Goal: Transaction & Acquisition: Subscribe to service/newsletter

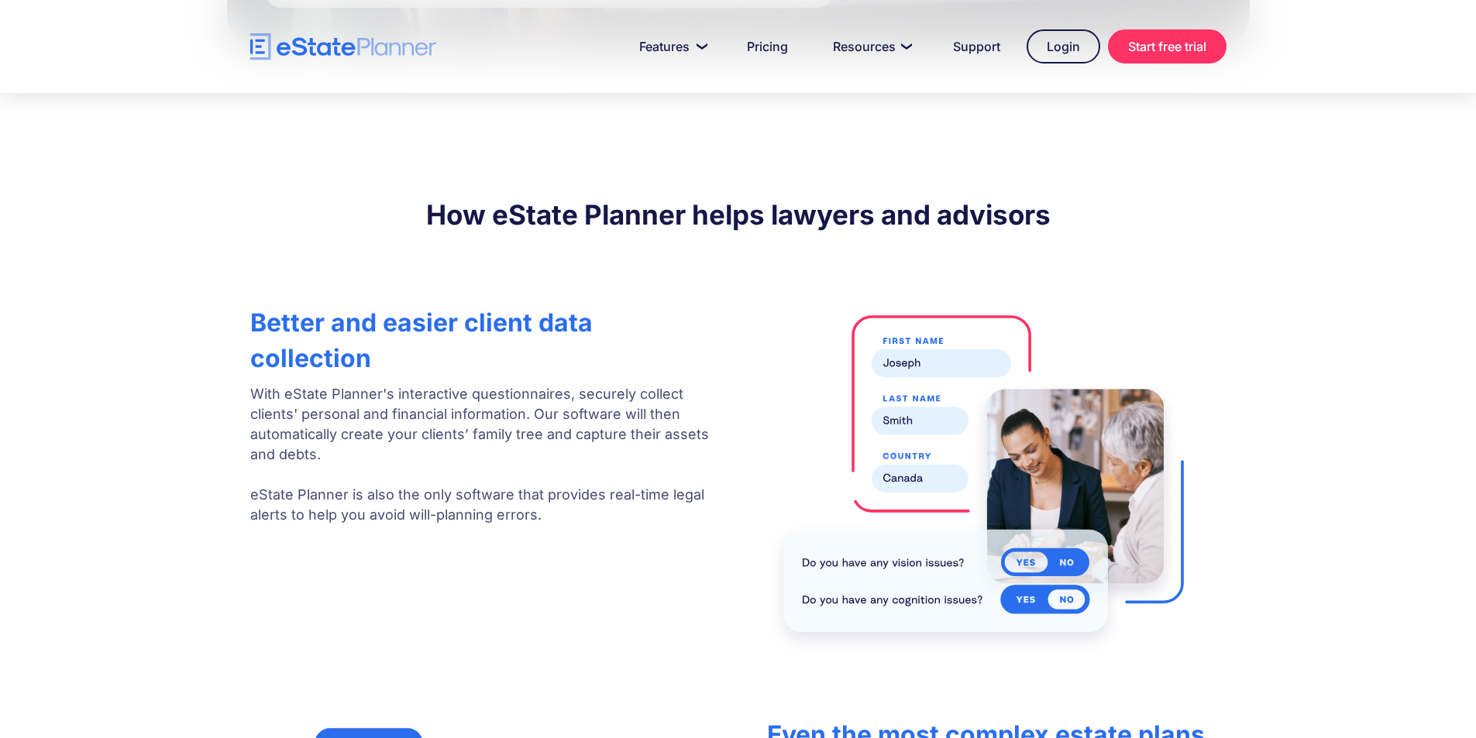
scroll to position [2480, 0]
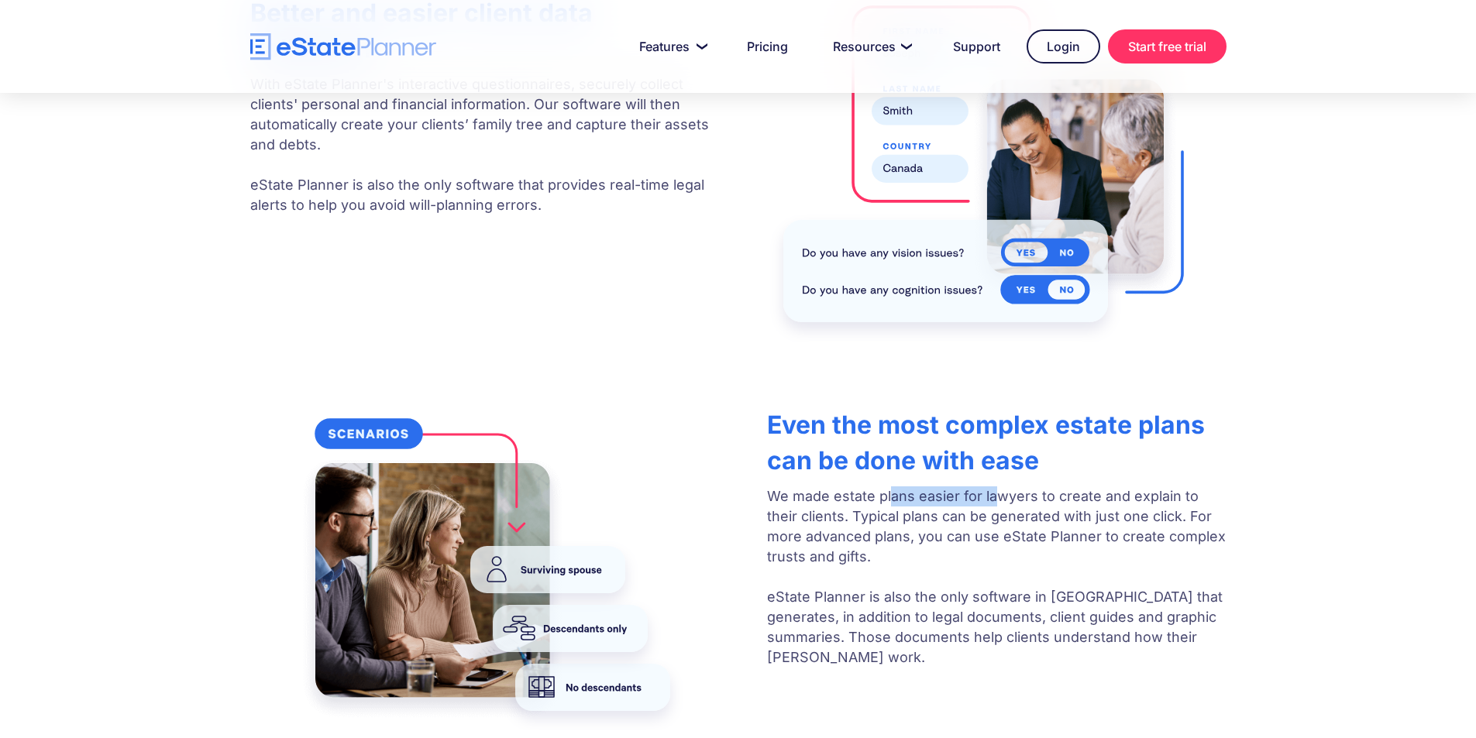
drag, startPoint x: 889, startPoint y: 431, endPoint x: 997, endPoint y: 425, distance: 108.7
click at [997, 487] on p "We made estate plans easier for lawyers to create and explain to their clients.…" at bounding box center [996, 577] width 459 height 181
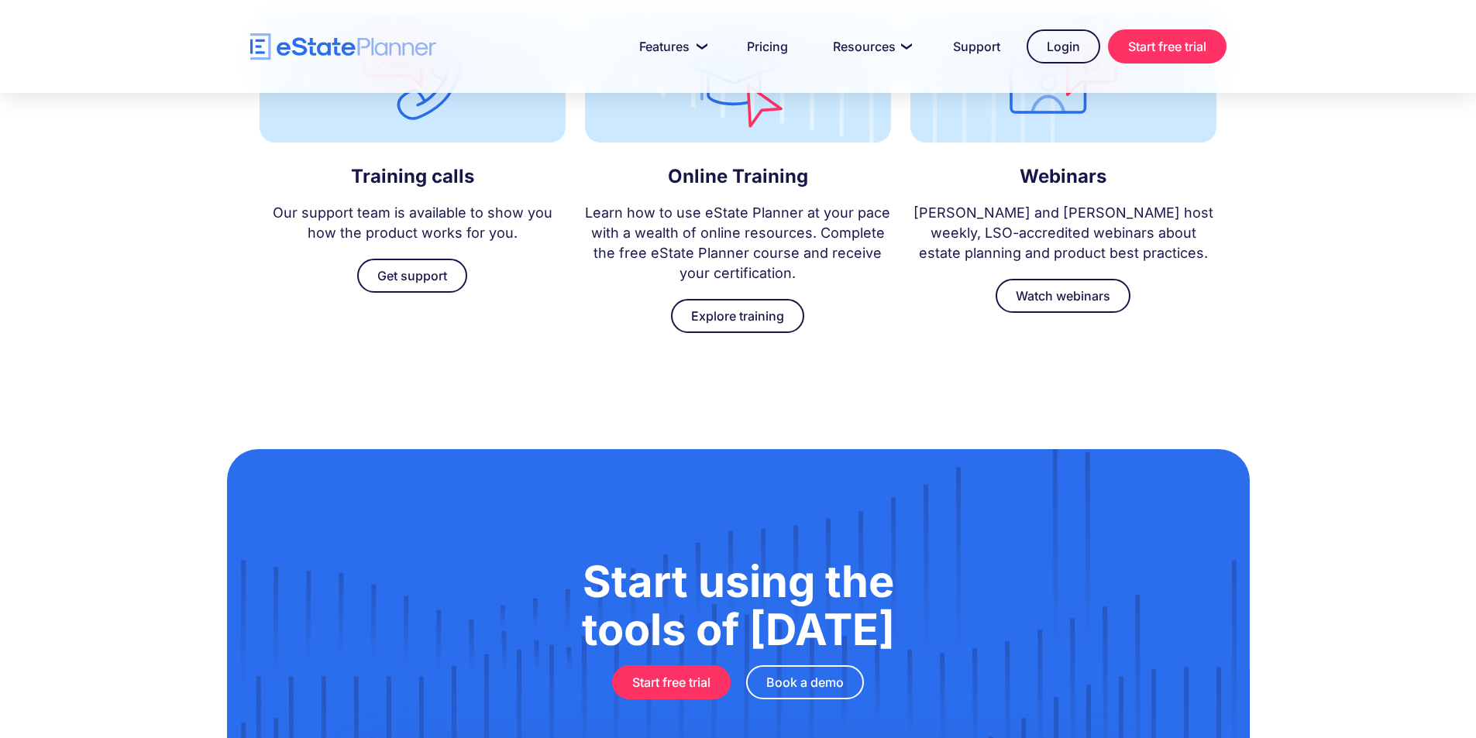
scroll to position [4665, 0]
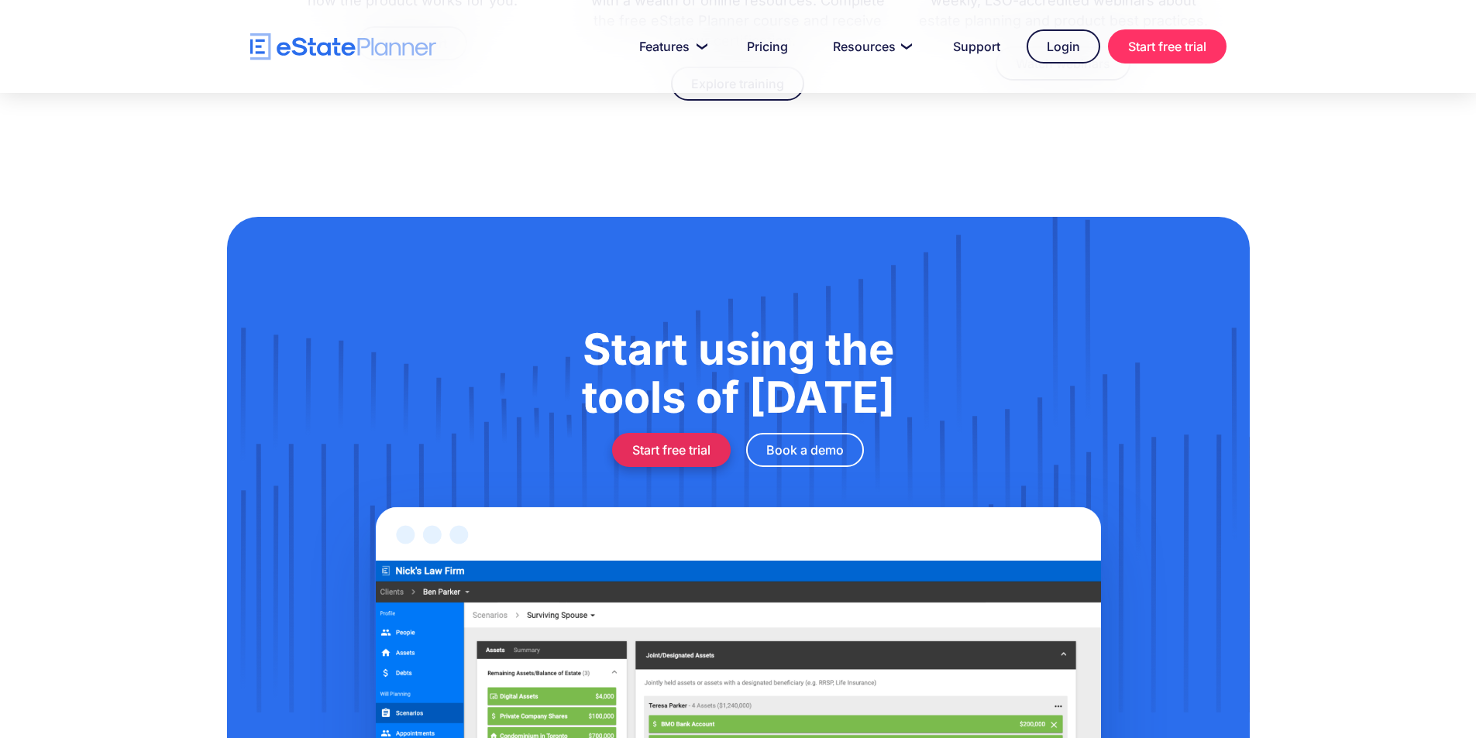
click at [670, 433] on link "Start free trial" at bounding box center [671, 450] width 119 height 34
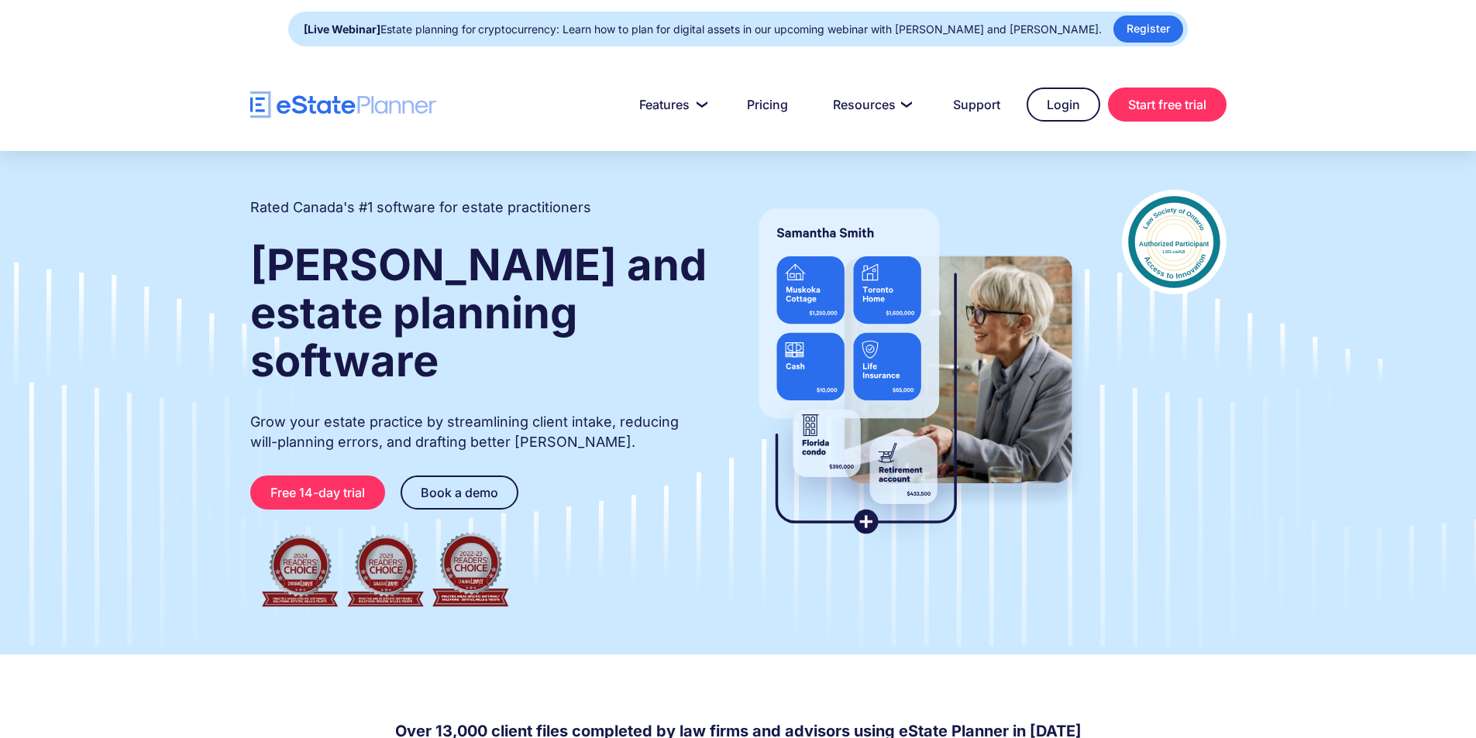
click at [470, 476] on link "Book a demo" at bounding box center [460, 493] width 118 height 34
